Goal: Use online tool/utility: Utilize a website feature to perform a specific function

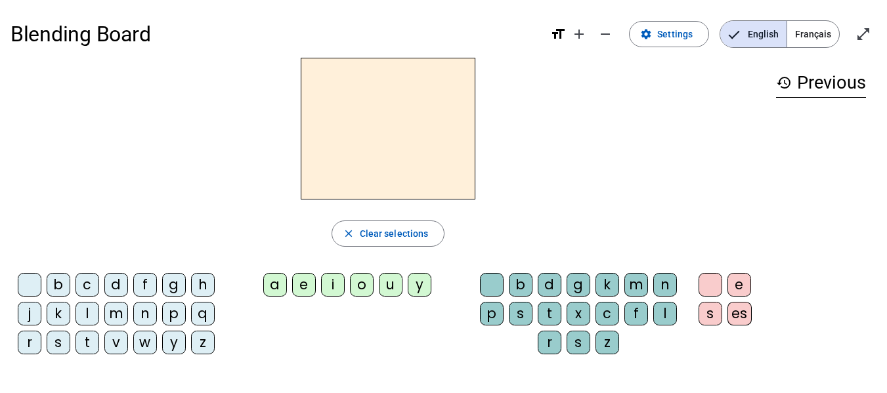
click at [94, 304] on div "l" at bounding box center [88, 314] width 24 height 24
click at [270, 290] on div "a" at bounding box center [275, 285] width 24 height 24
click at [297, 279] on div "e" at bounding box center [304, 285] width 24 height 24
click at [396, 281] on div "u" at bounding box center [391, 285] width 24 height 24
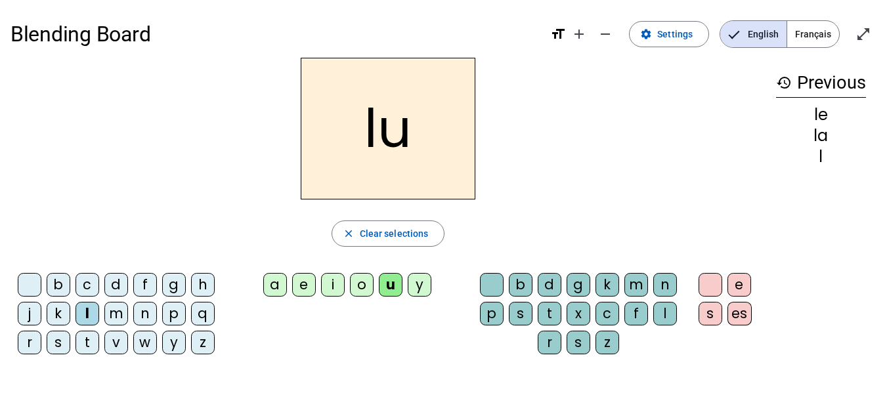
click at [93, 348] on div "t" at bounding box center [88, 343] width 24 height 24
click at [301, 278] on div "e" at bounding box center [304, 285] width 24 height 24
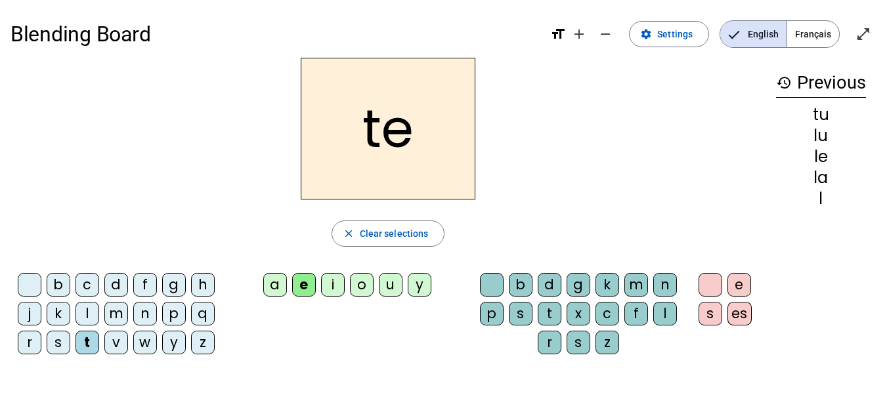
click at [281, 285] on div "a" at bounding box center [275, 285] width 24 height 24
click at [98, 317] on div "l" at bounding box center [88, 314] width 24 height 24
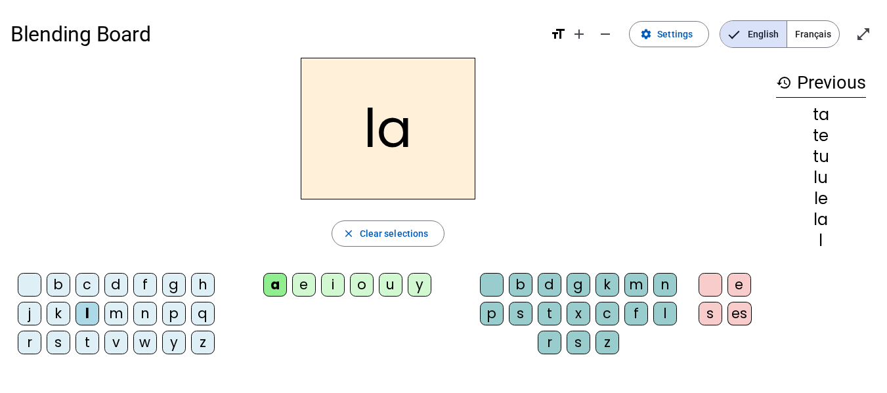
click at [111, 282] on div "d" at bounding box center [116, 285] width 24 height 24
